Goal: Check status

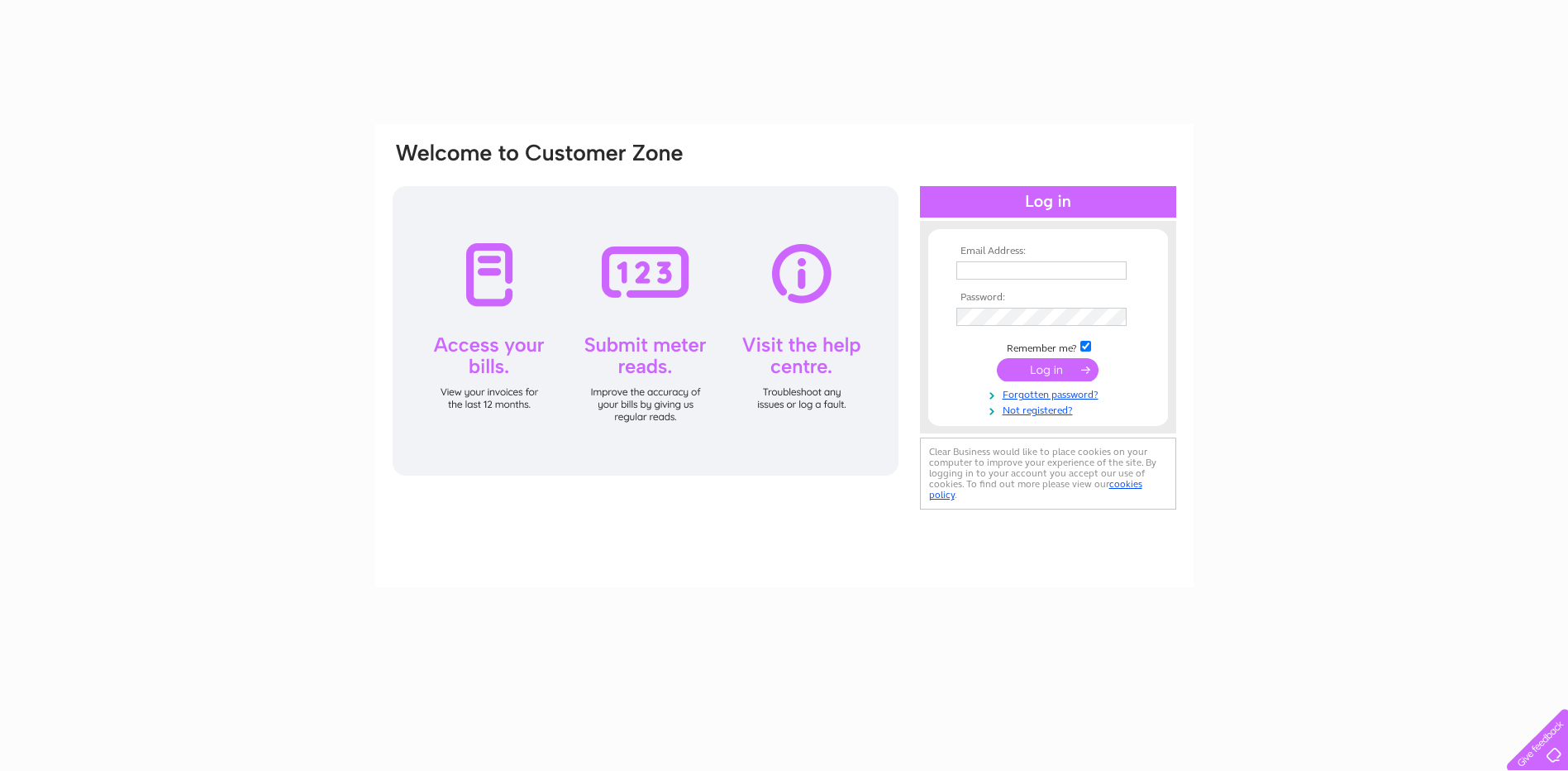
type input "jamesmenziesandsons@hotmail.co.uk"
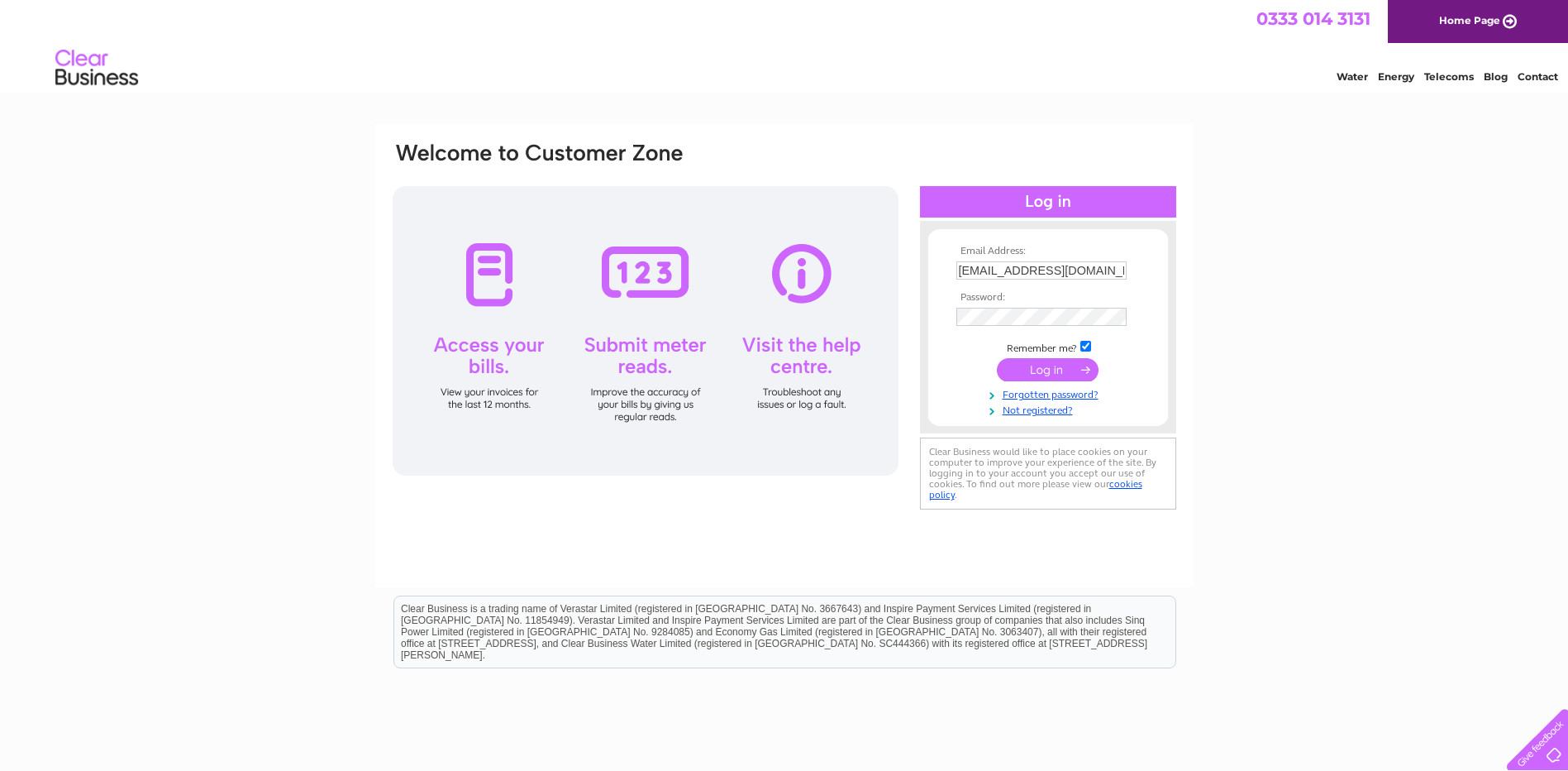
drag, startPoint x: 0, startPoint y: 0, endPoint x: 1039, endPoint y: 371, distance: 1103.3
click at [1039, 371] on input "submit" at bounding box center [1048, 369] width 102 height 24
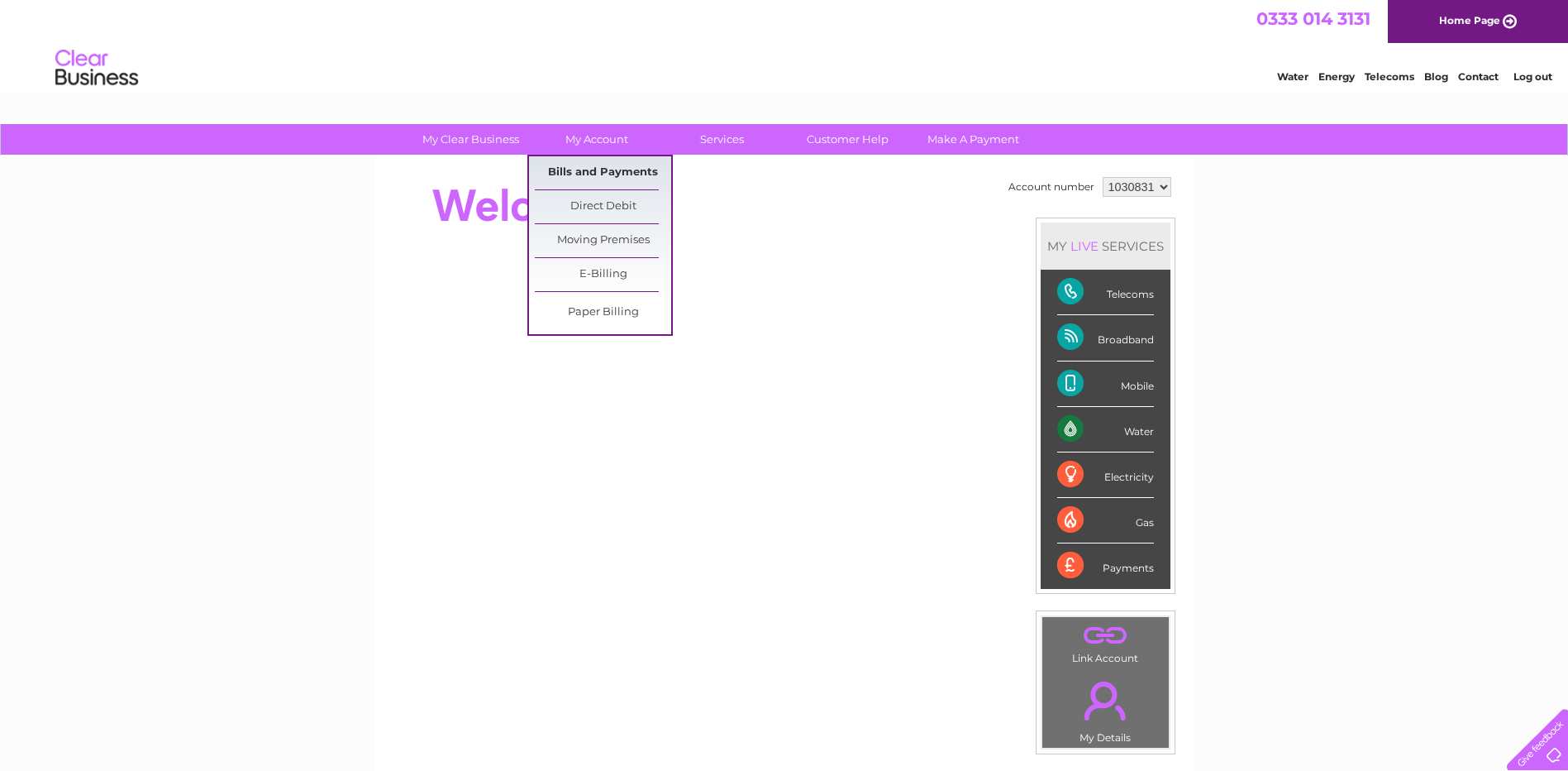
click at [600, 171] on link "Bills and Payments" at bounding box center [602, 172] width 136 height 33
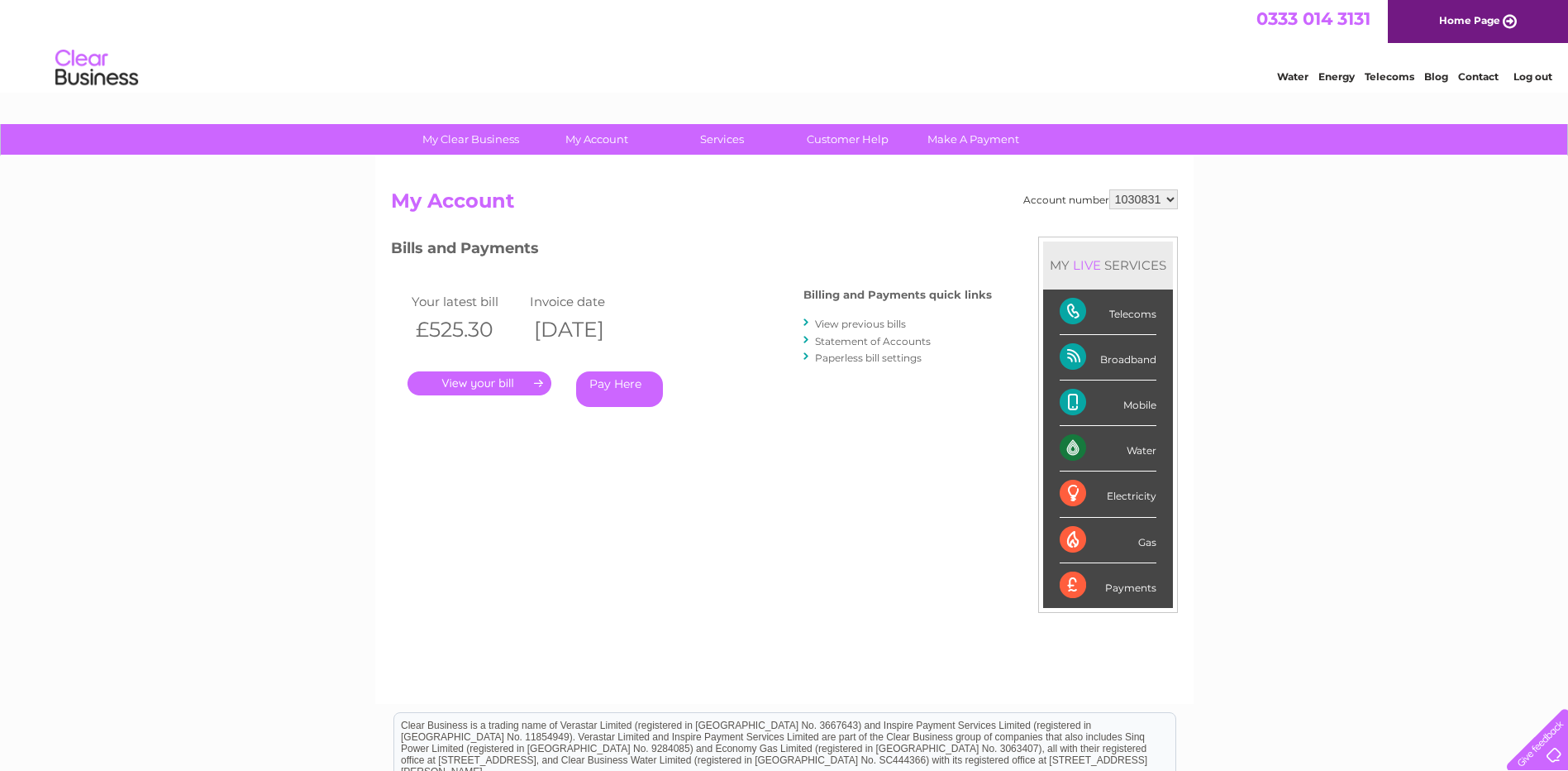
click at [479, 383] on link "." at bounding box center [479, 382] width 144 height 24
